Goal: Task Accomplishment & Management: Complete application form

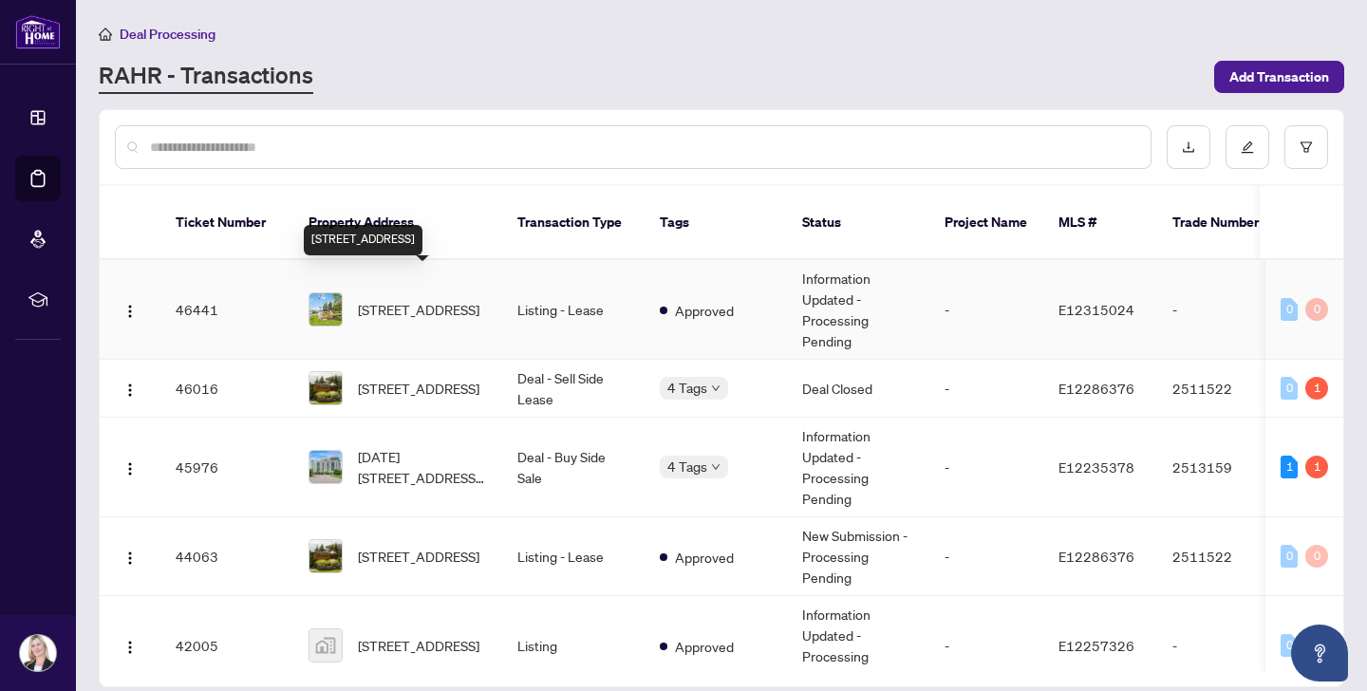
click at [402, 299] on span "[STREET_ADDRESS]" at bounding box center [419, 309] width 122 height 21
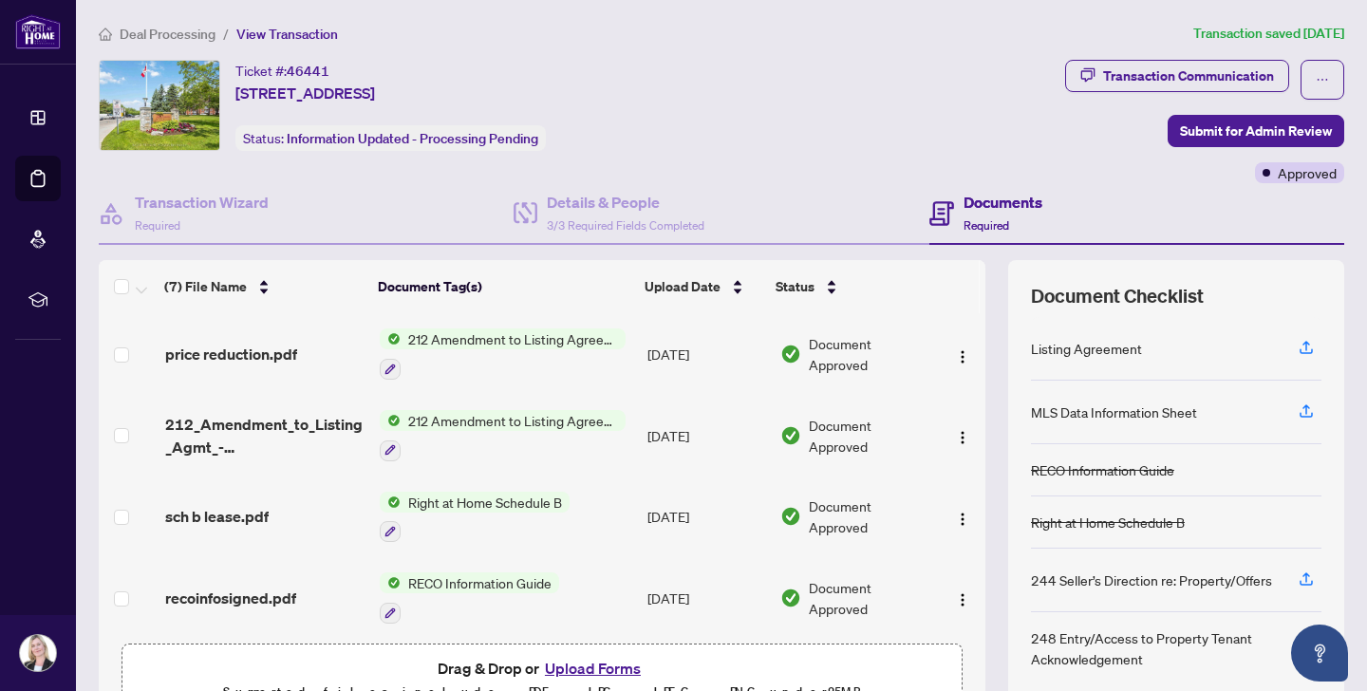
scroll to position [103, 0]
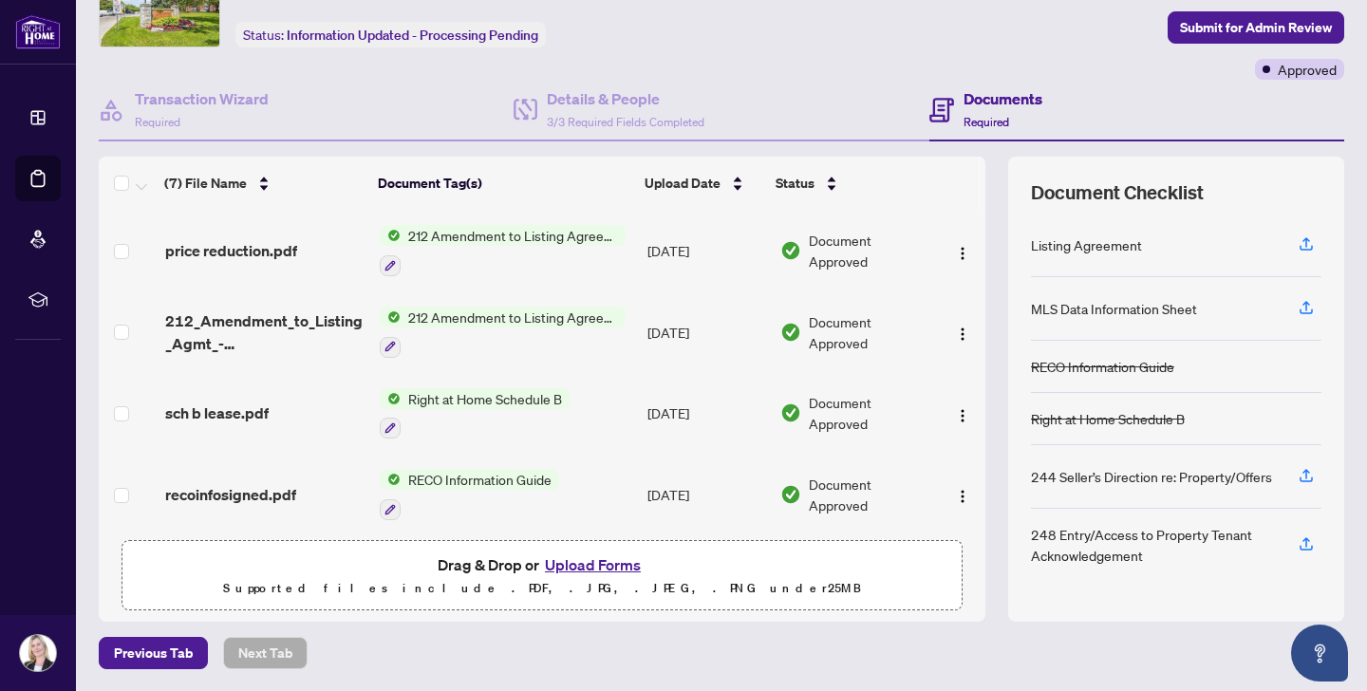
click at [580, 562] on button "Upload Forms" at bounding box center [592, 564] width 107 height 25
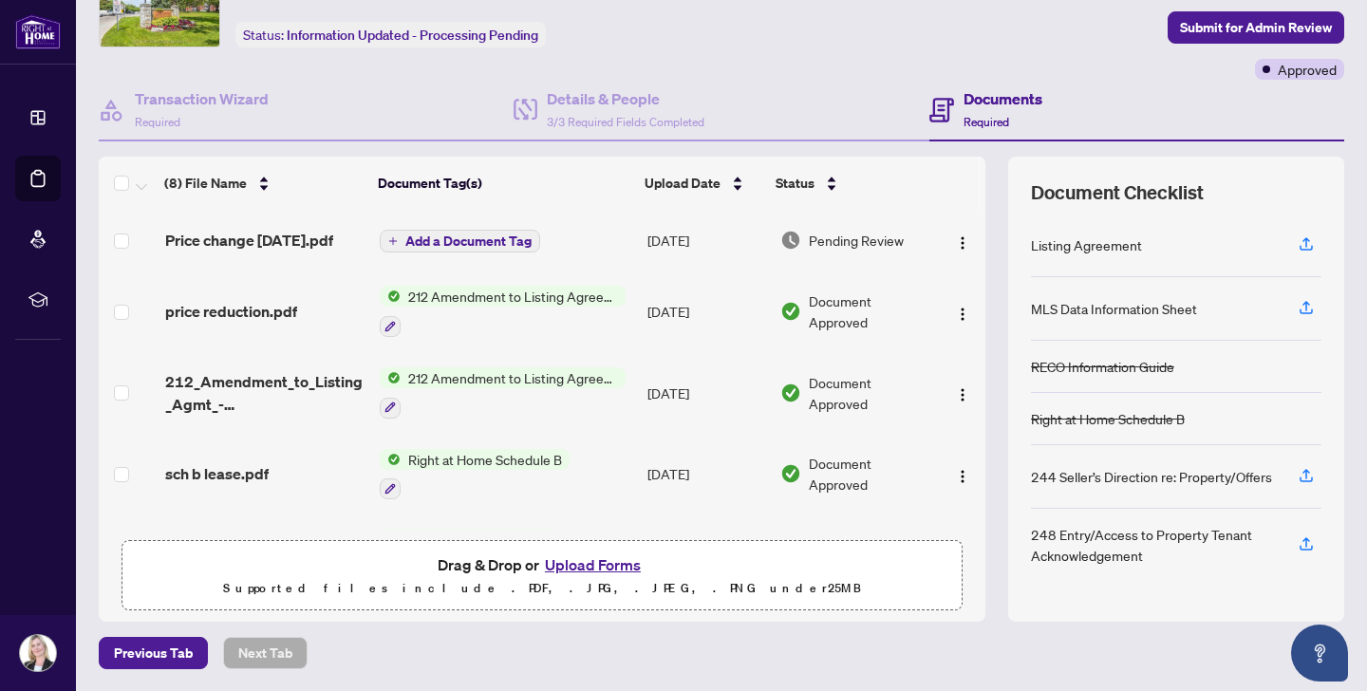
click at [439, 236] on span "Add a Document Tag" at bounding box center [468, 240] width 126 height 13
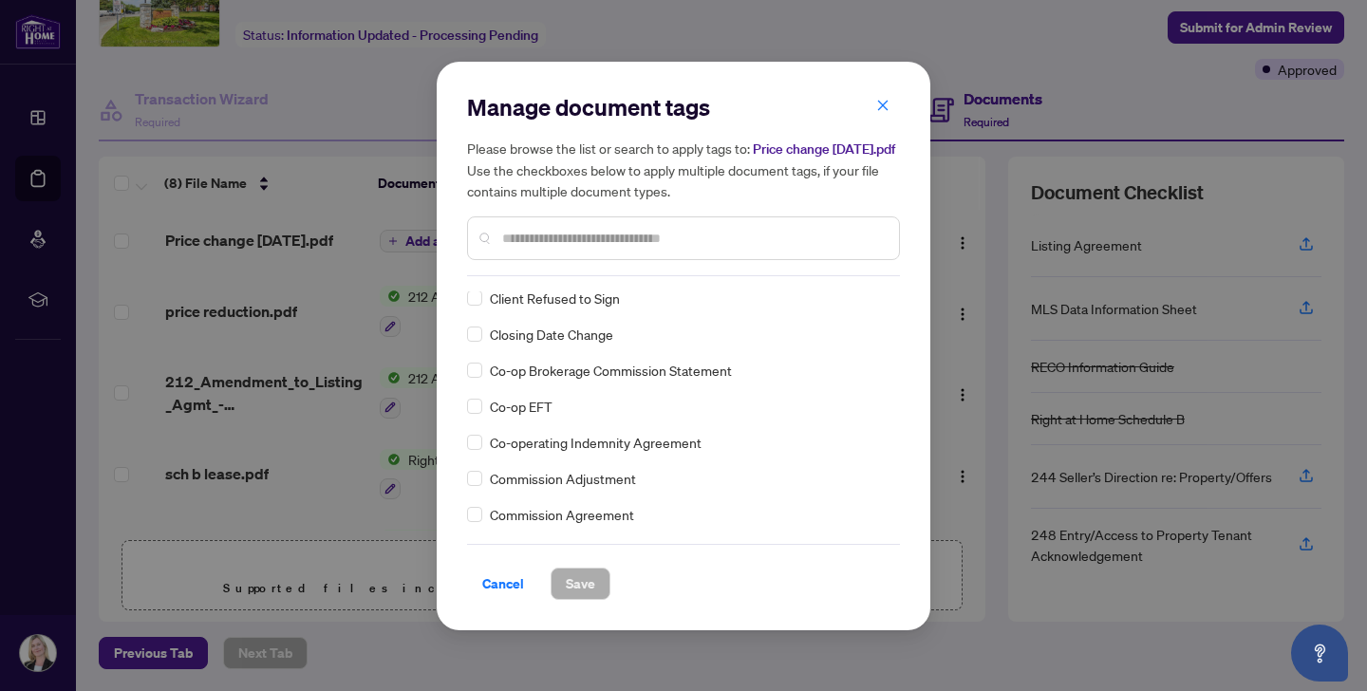
scroll to position [788, 0]
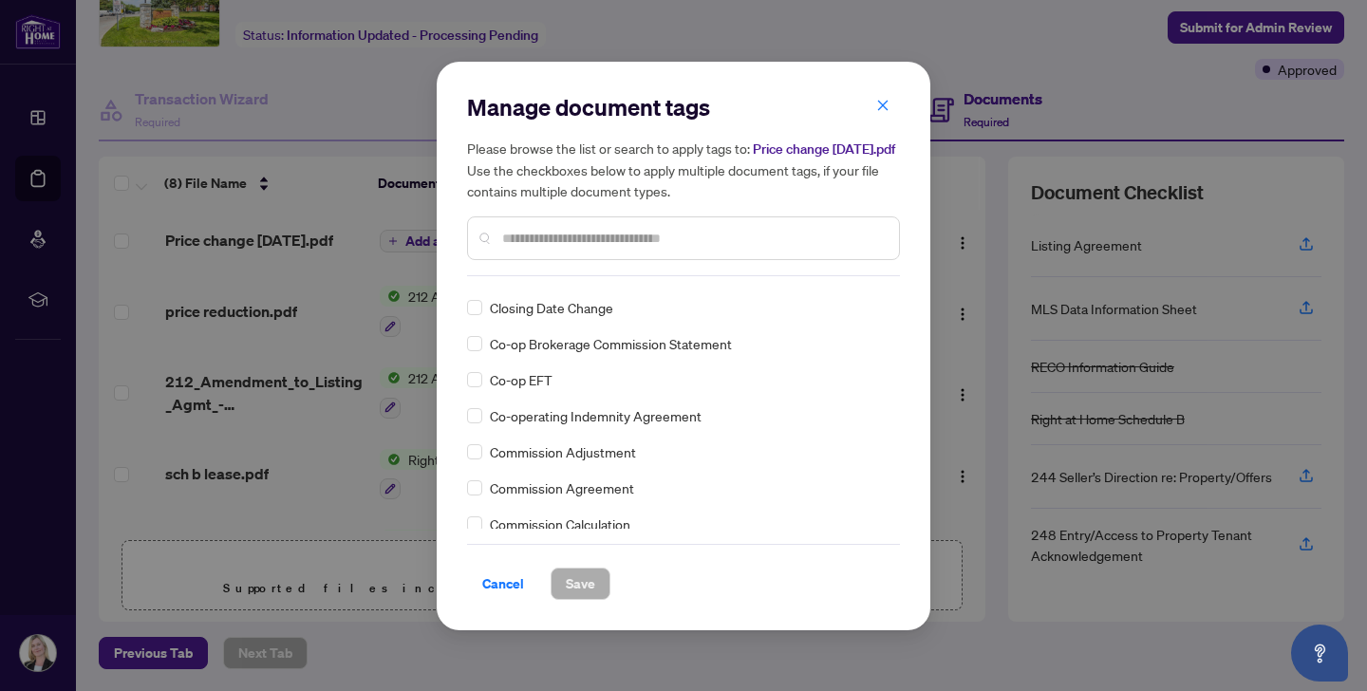
click at [506, 238] on input "text" at bounding box center [693, 238] width 382 height 21
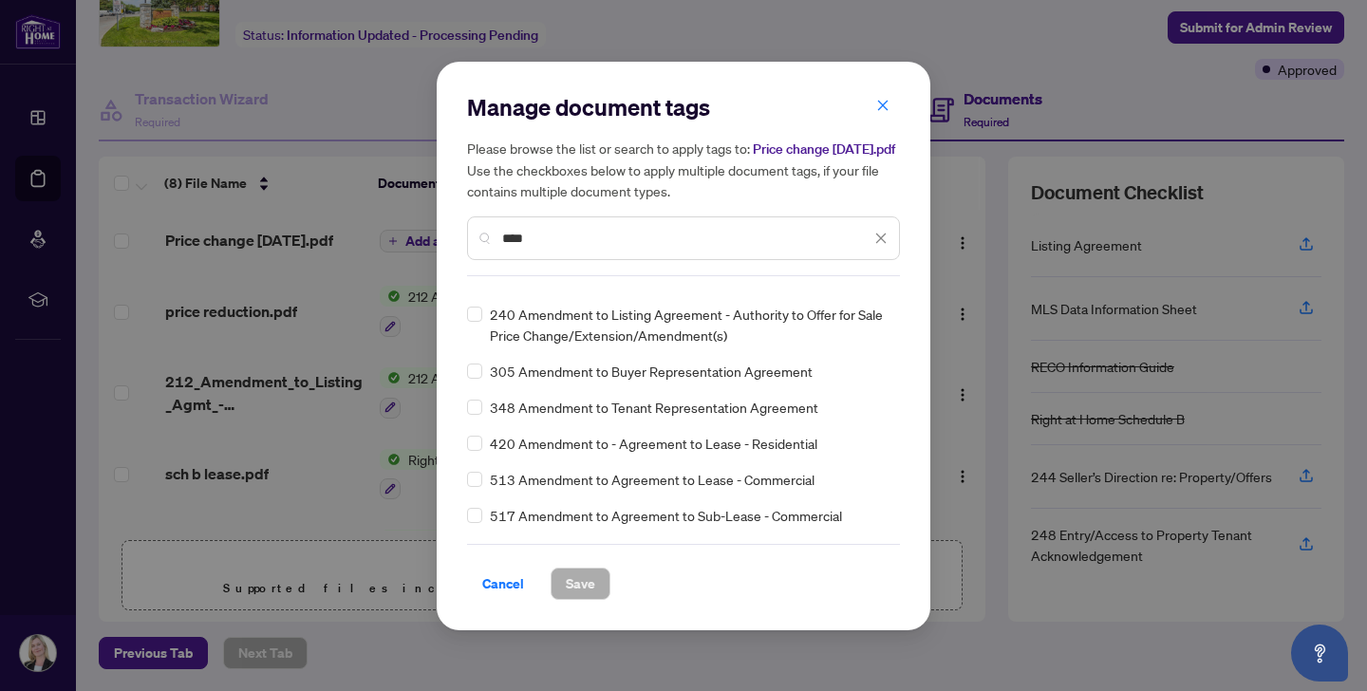
scroll to position [0, 0]
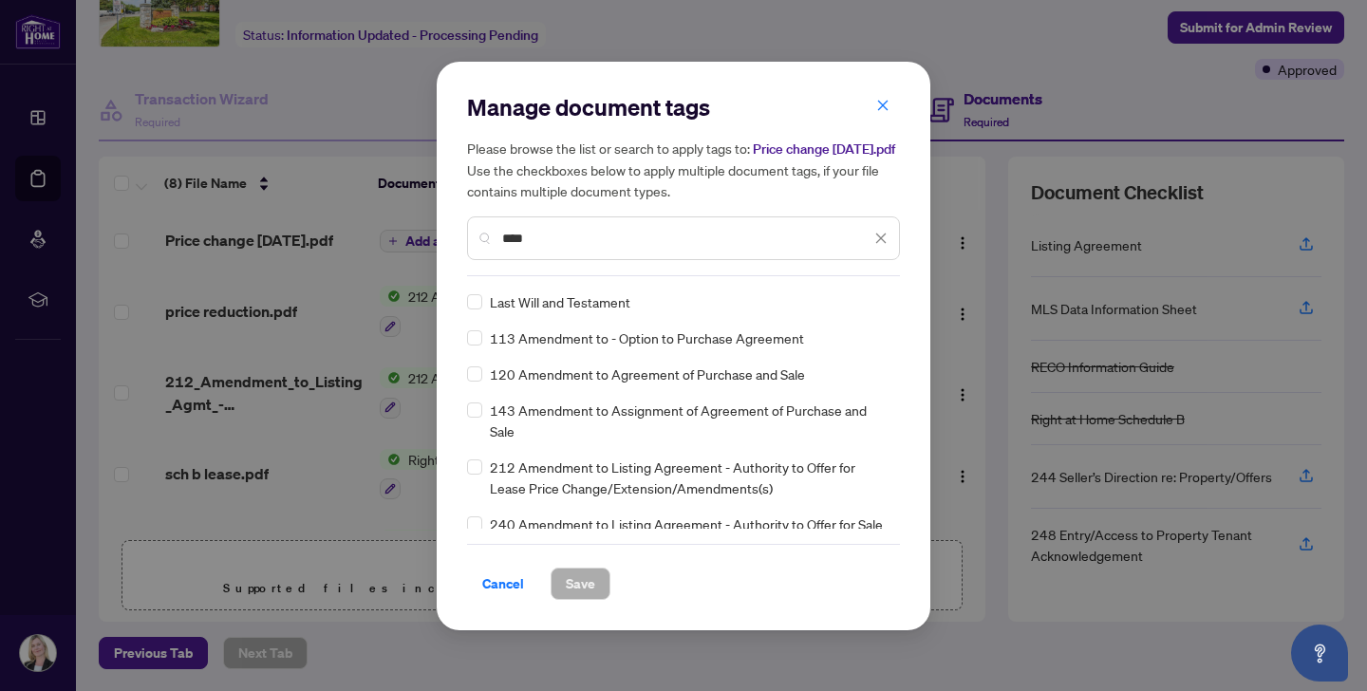
type input "****"
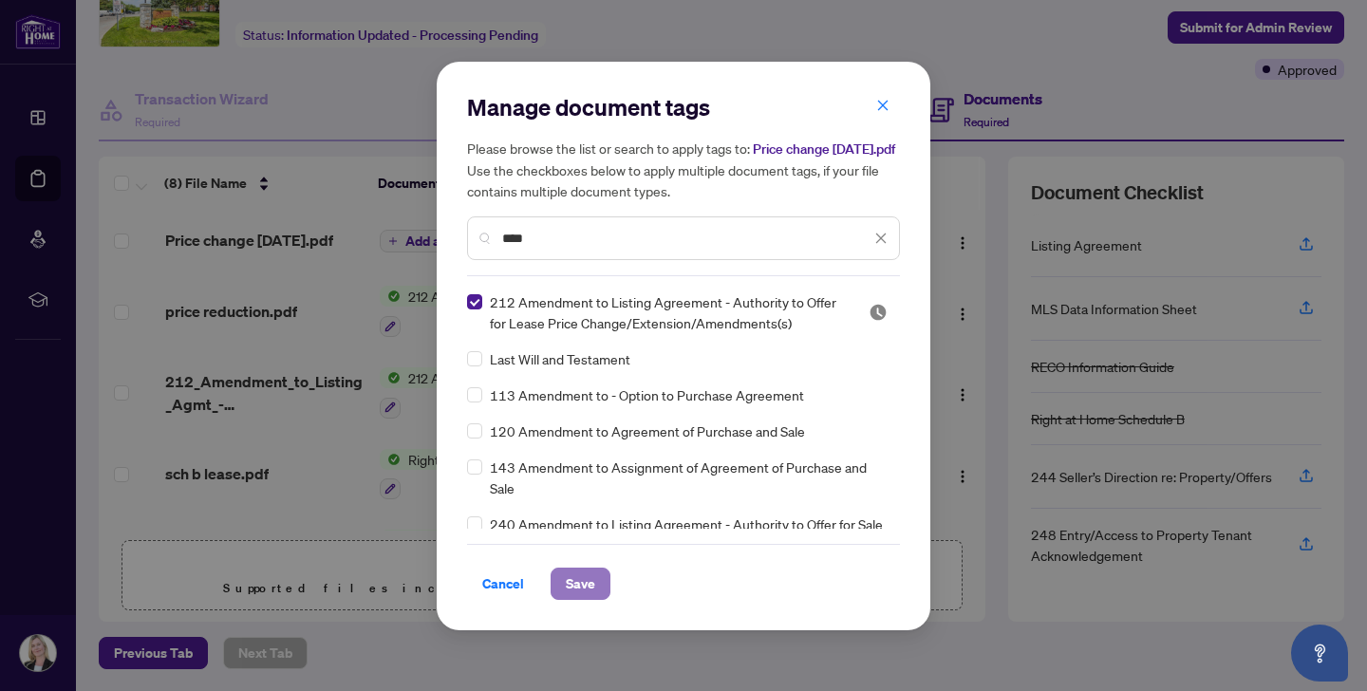
click at [575, 587] on span "Save" at bounding box center [580, 584] width 29 height 30
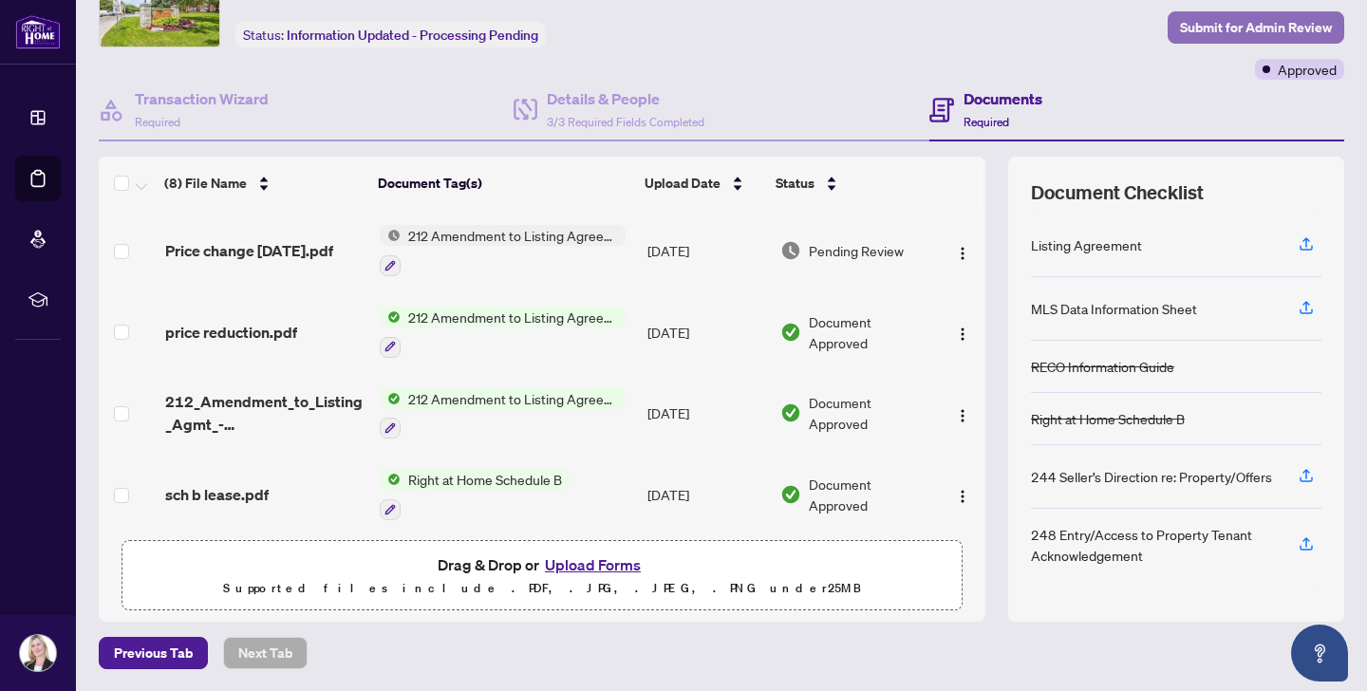
click at [1212, 21] on span "Submit for Admin Review" at bounding box center [1256, 27] width 152 height 30
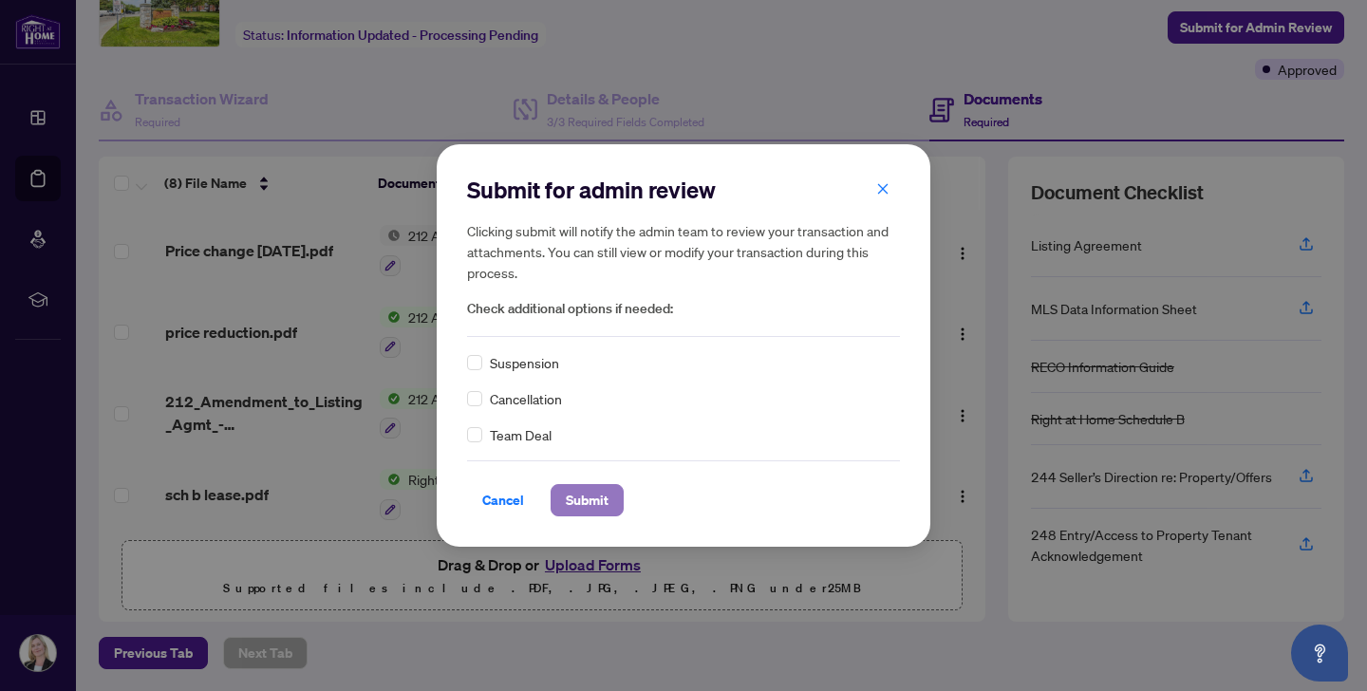
click at [586, 494] on span "Submit" at bounding box center [587, 500] width 43 height 30
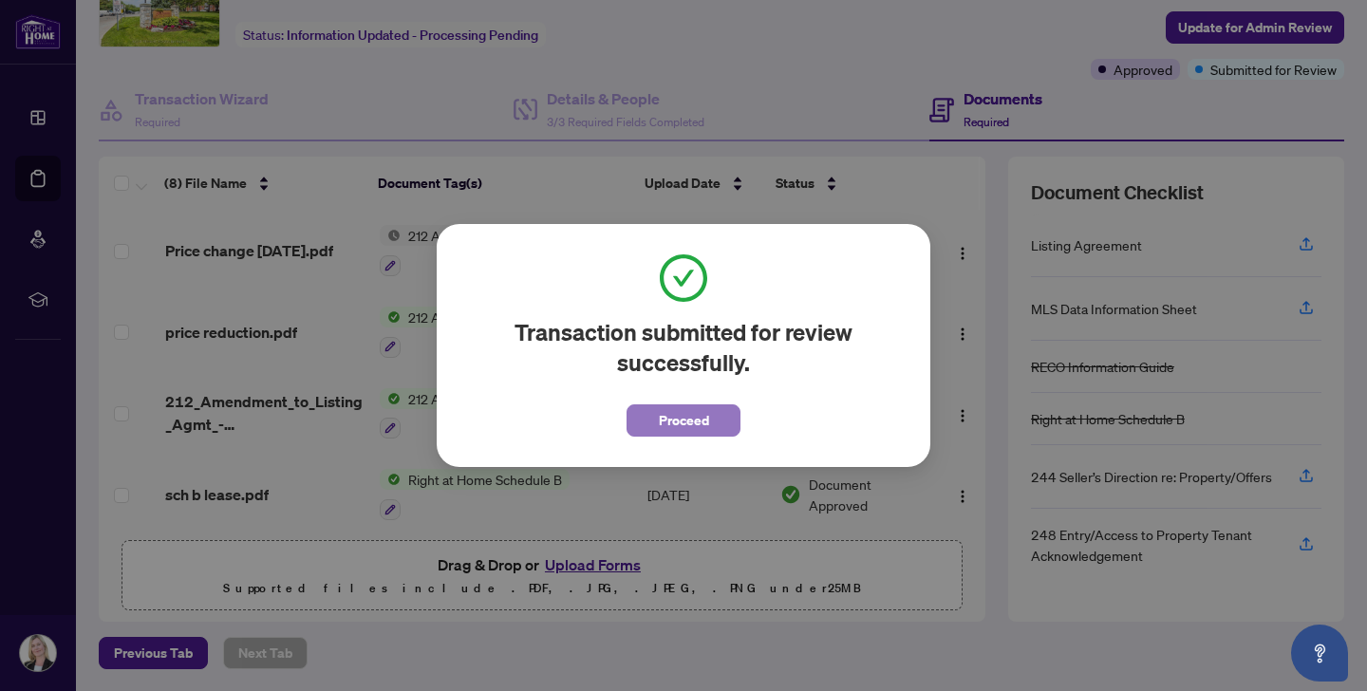
click at [683, 417] on span "Proceed" at bounding box center [684, 420] width 50 height 30
